Goal: Task Accomplishment & Management: Use online tool/utility

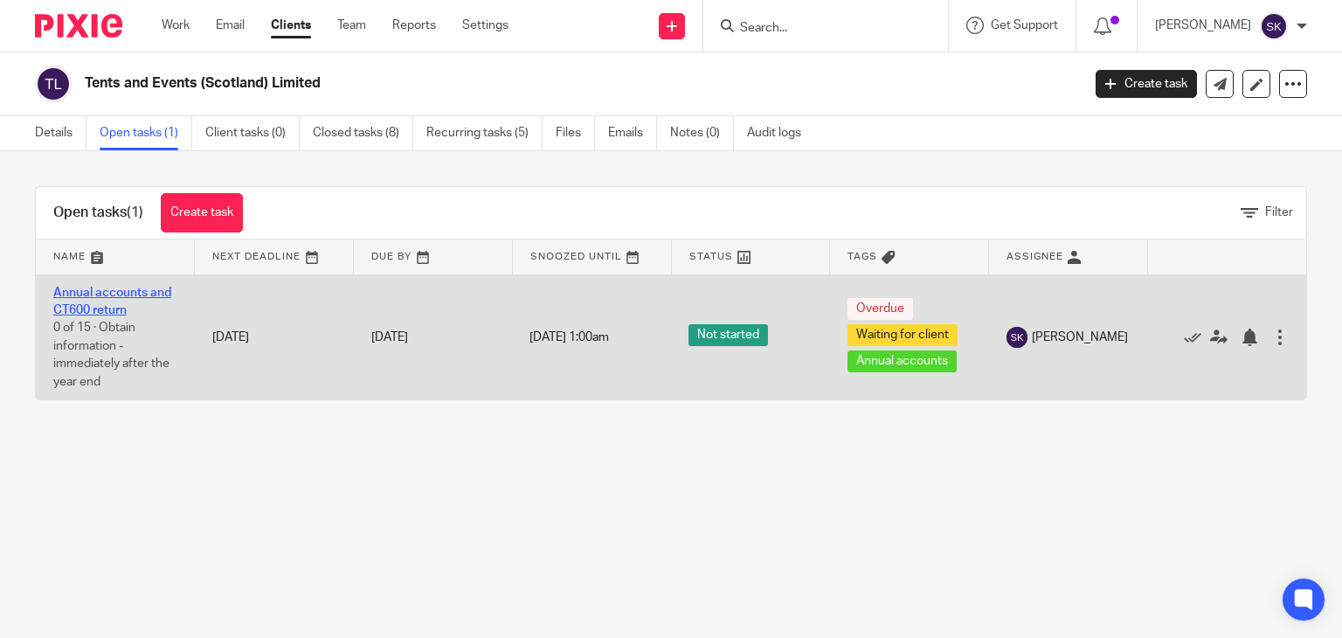
click at [113, 296] on link "Annual accounts and CT600 return" at bounding box center [112, 301] width 118 height 30
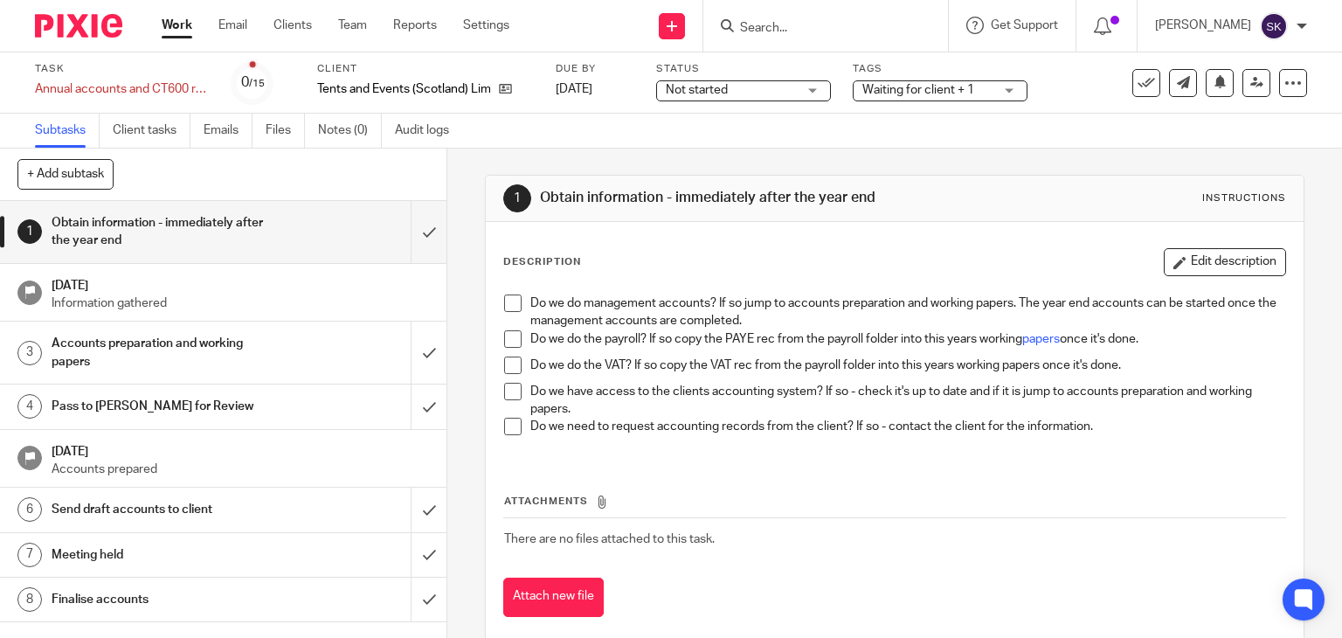
click at [504, 294] on span at bounding box center [512, 302] width 17 height 17
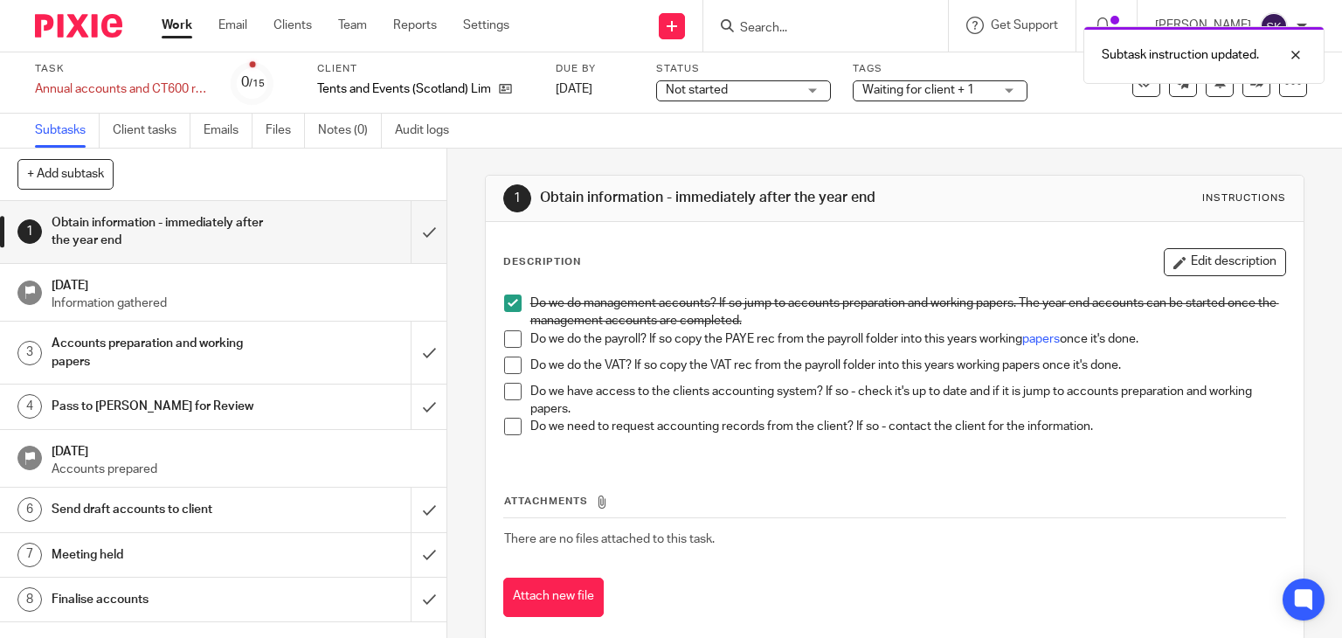
click at [510, 340] on span at bounding box center [512, 338] width 17 height 17
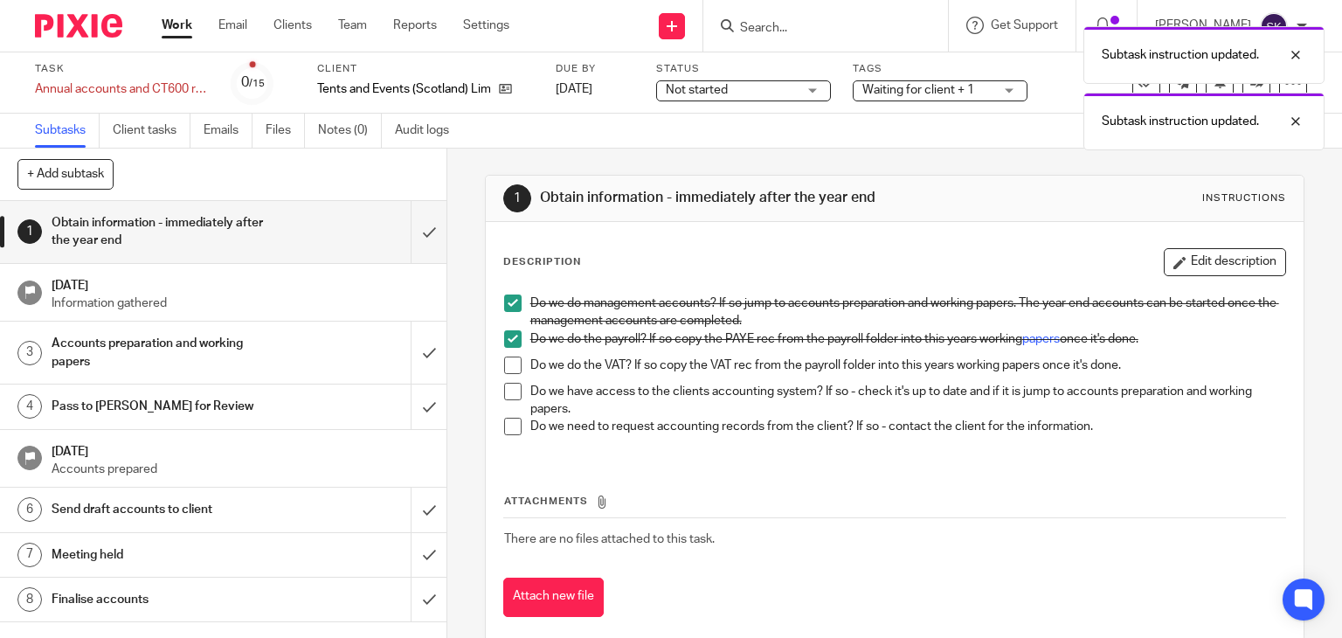
click at [510, 364] on span at bounding box center [512, 364] width 17 height 17
click at [507, 392] on span at bounding box center [512, 391] width 17 height 17
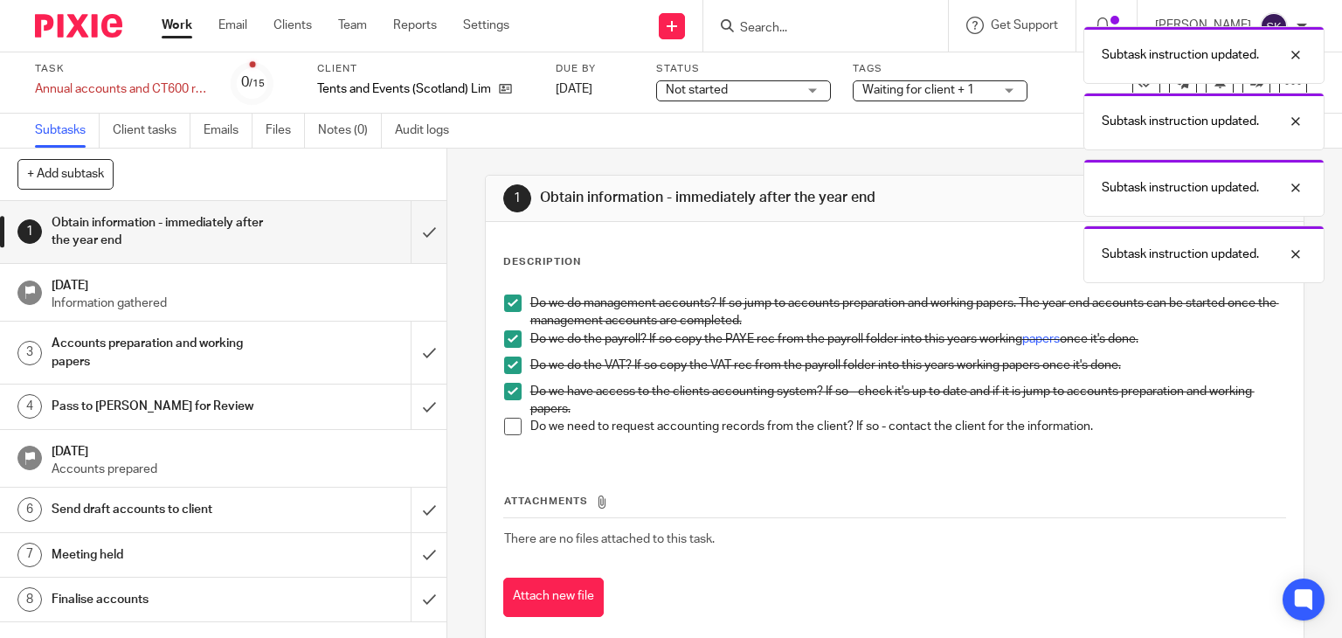
click at [507, 416] on li "Do we have access to the clients accounting system? If so - check it's up to da…" at bounding box center [895, 401] width 782 height 36
click at [504, 429] on span at bounding box center [512, 425] width 17 height 17
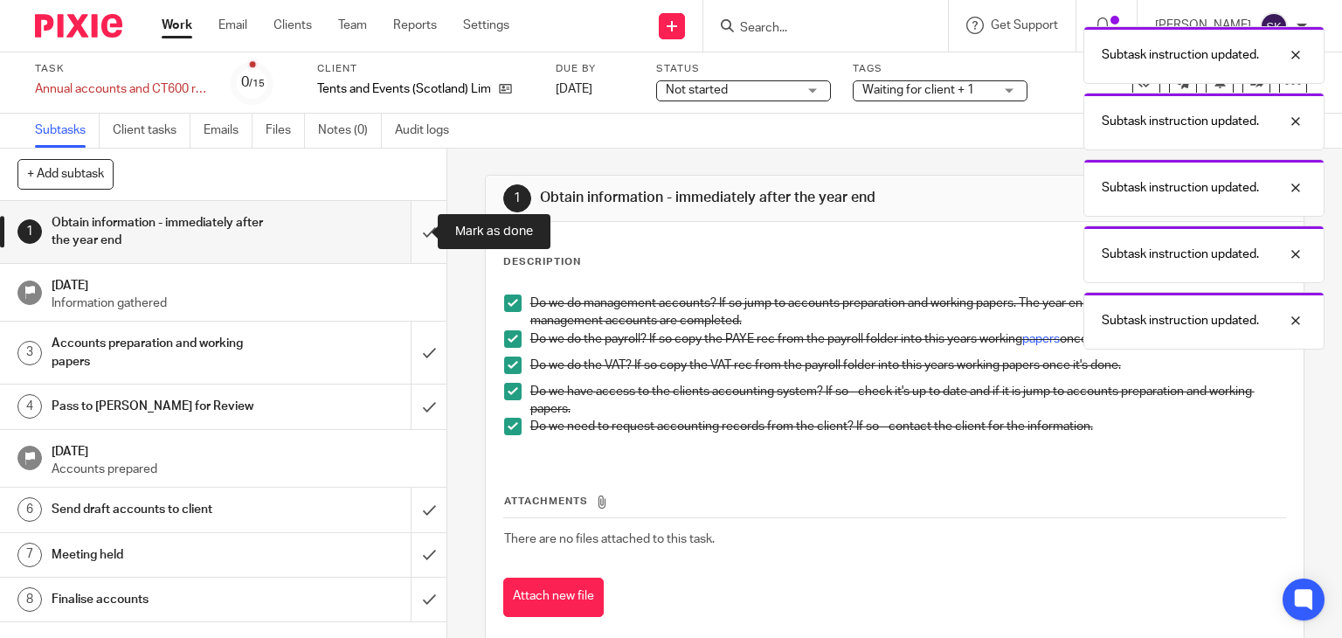
click at [416, 233] on input "submit" at bounding box center [223, 232] width 446 height 62
